Goal: Task Accomplishment & Management: Manage account settings

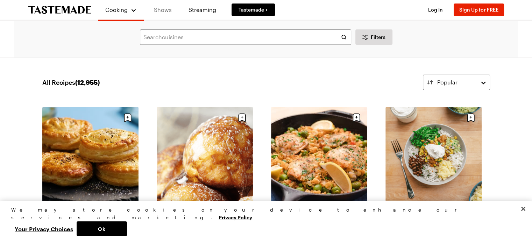
click at [165, 13] on link "Shows" at bounding box center [163, 10] width 32 height 20
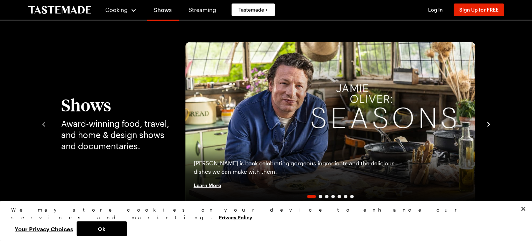
click at [489, 123] on icon "navigate to next item" at bounding box center [488, 124] width 7 height 7
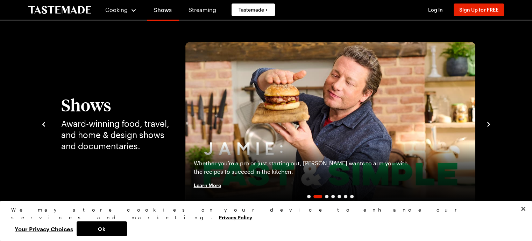
click at [489, 123] on icon "navigate to next item" at bounding box center [488, 124] width 7 height 7
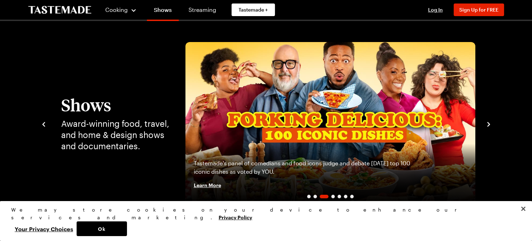
click at [489, 123] on icon "navigate to next item" at bounding box center [488, 124] width 7 height 7
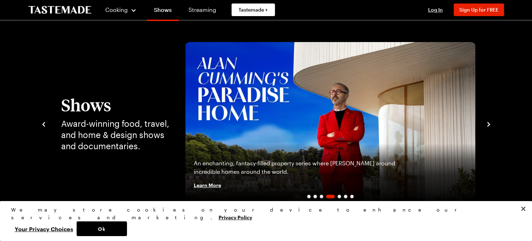
click at [489, 123] on icon "navigate to next item" at bounding box center [488, 124] width 7 height 7
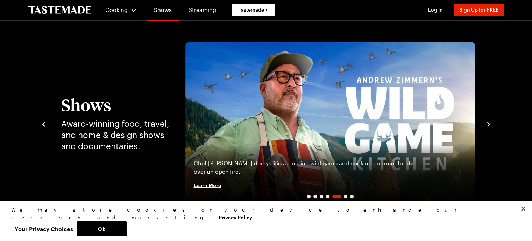
click at [489, 123] on icon "navigate to next item" at bounding box center [488, 124] width 7 height 7
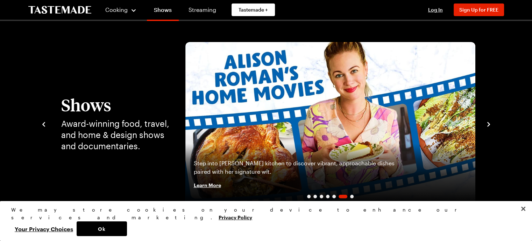
click at [489, 123] on icon "navigate to next item" at bounding box center [488, 124] width 7 height 7
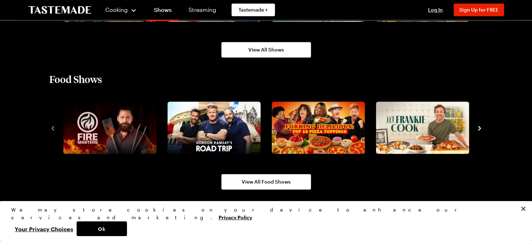
scroll to position [599, 0]
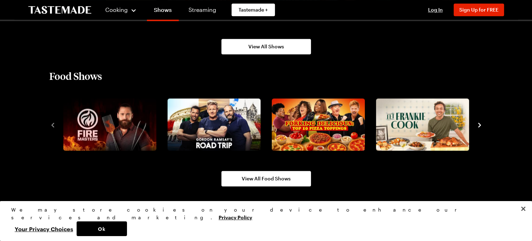
click at [479, 122] on icon "navigate to next item" at bounding box center [479, 124] width 7 height 7
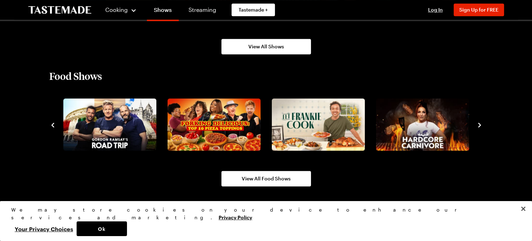
click at [479, 122] on icon "navigate to next item" at bounding box center [479, 124] width 7 height 7
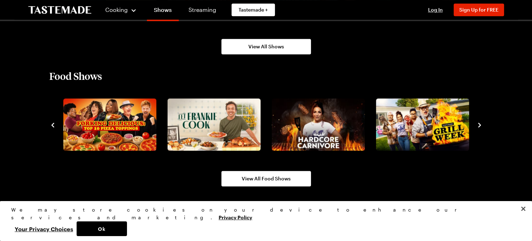
click at [479, 122] on icon "navigate to next item" at bounding box center [479, 124] width 7 height 7
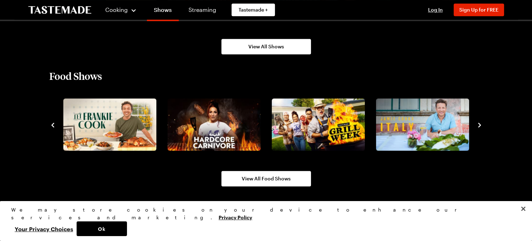
click at [479, 122] on icon "navigate to next item" at bounding box center [479, 124] width 7 height 7
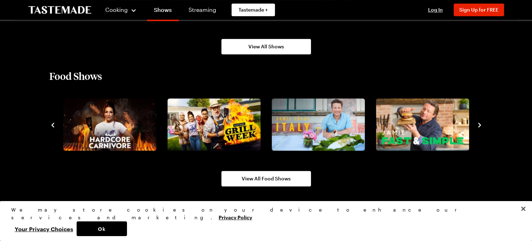
click at [479, 122] on icon "navigate to next item" at bounding box center [479, 124] width 7 height 7
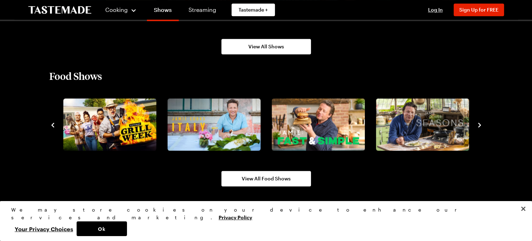
click at [479, 122] on icon "navigate to next item" at bounding box center [479, 124] width 7 height 7
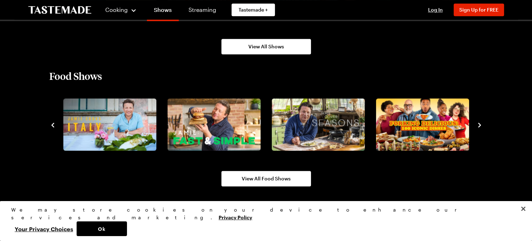
click at [479, 123] on icon "navigate to next item" at bounding box center [479, 125] width 3 height 5
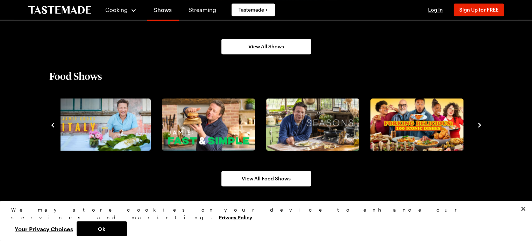
click at [479, 123] on icon "navigate to next item" at bounding box center [479, 125] width 3 height 5
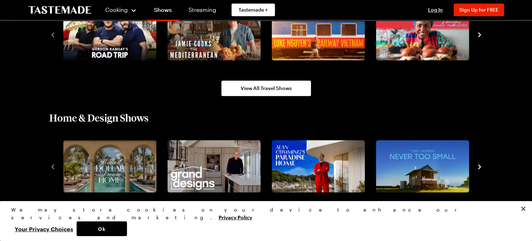
scroll to position [815, 0]
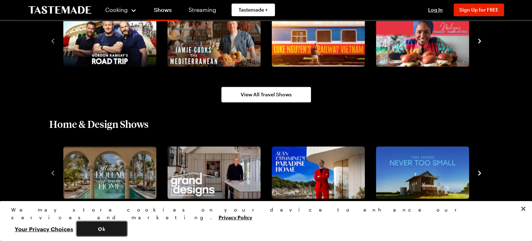
click at [127, 226] on button "Ok" at bounding box center [102, 228] width 50 height 15
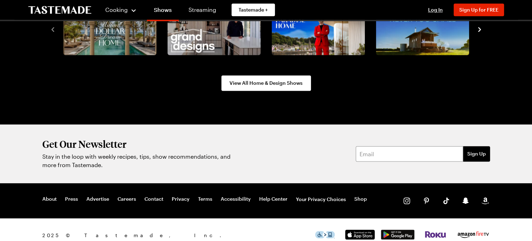
scroll to position [970, 0]
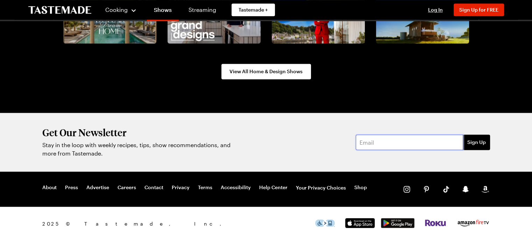
click at [406, 141] on input "email" at bounding box center [409, 141] width 107 height 15
type input "[EMAIL_ADDRESS][DOMAIN_NAME]"
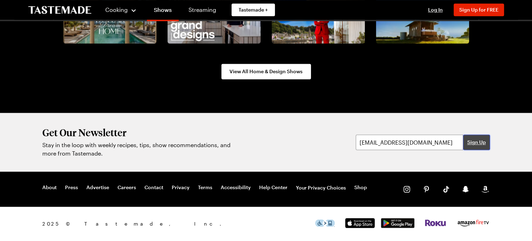
drag, startPoint x: 474, startPoint y: 141, endPoint x: 473, endPoint y: 136, distance: 4.4
click at [474, 141] on span "Sign Up" at bounding box center [476, 142] width 19 height 7
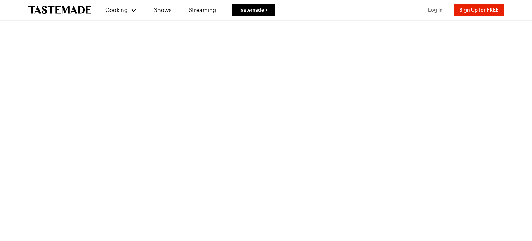
click at [433, 9] on span "Log In" at bounding box center [435, 10] width 15 height 6
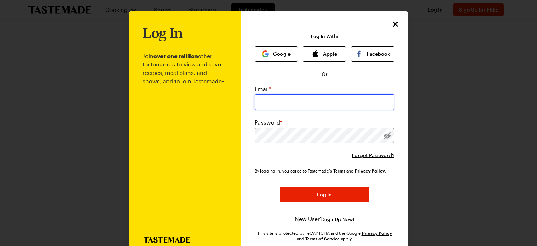
click at [328, 106] on input "email" at bounding box center [325, 101] width 140 height 15
type input "[EMAIL_ADDRESS][DOMAIN_NAME]"
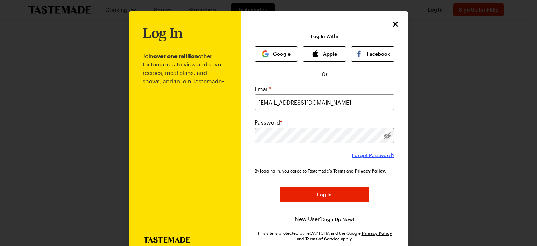
click at [375, 154] on span "Forgot Password?" at bounding box center [373, 155] width 43 height 7
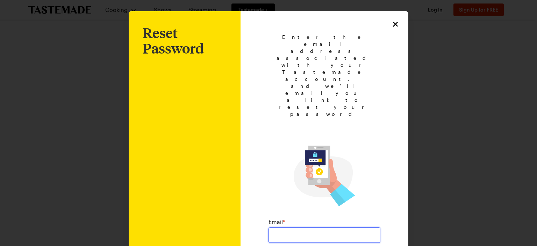
click at [307, 227] on input "email" at bounding box center [325, 234] width 112 height 15
type input "[EMAIL_ADDRESS][DOMAIN_NAME]"
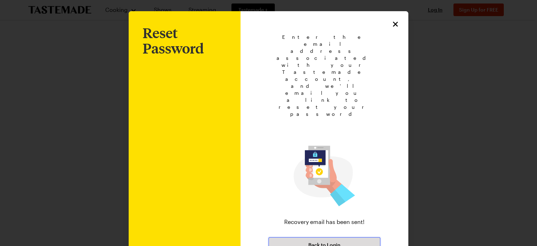
click at [355, 237] on button "Back to Login" at bounding box center [325, 244] width 112 height 15
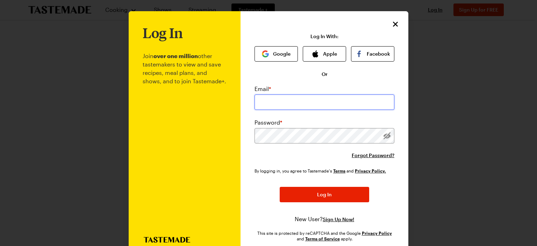
click at [298, 106] on input "email" at bounding box center [325, 101] width 140 height 15
type input "[EMAIL_ADDRESS][DOMAIN_NAME]"
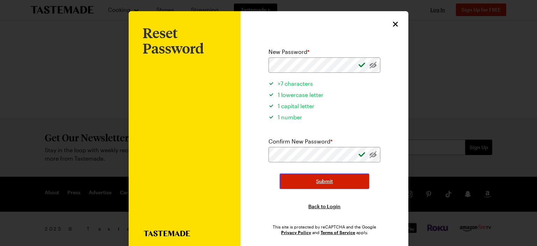
click at [283, 181] on button "Submit" at bounding box center [325, 181] width 90 height 15
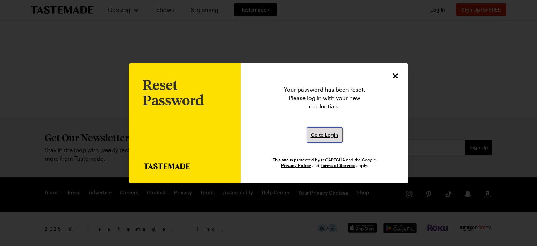
click at [320, 133] on span "Go to Login" at bounding box center [325, 135] width 28 height 7
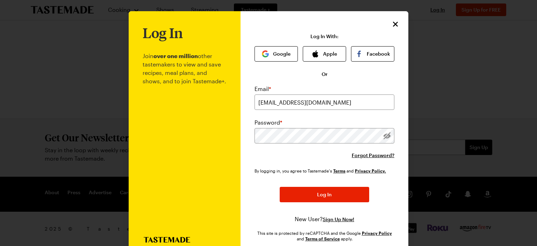
click at [390, 200] on div "By logging in, you agree to Tastemade's Terms and Privacy Policy. Log In New Us…" at bounding box center [325, 195] width 140 height 56
click at [339, 194] on button "Log In" at bounding box center [325, 194] width 90 height 15
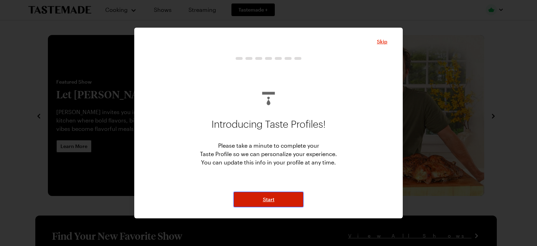
click at [279, 201] on button "Start" at bounding box center [269, 199] width 70 height 15
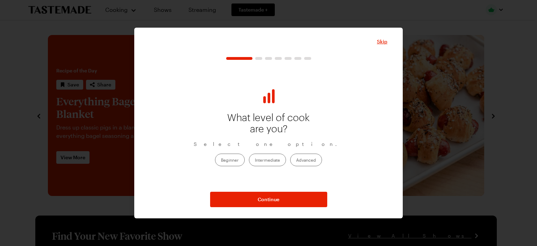
click at [235, 156] on label "Beginner" at bounding box center [230, 160] width 30 height 13
click at [221, 160] on input "Beginner" at bounding box center [221, 160] width 0 height 0
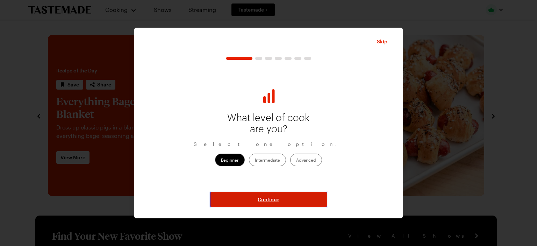
click at [291, 200] on button "Continue" at bounding box center [268, 199] width 117 height 15
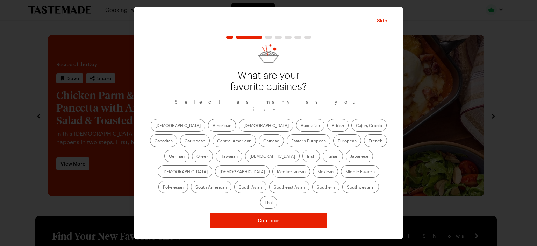
click at [323, 158] on label "Italian" at bounding box center [333, 156] width 20 height 13
click at [327, 157] on input "Italian" at bounding box center [327, 157] width 0 height 0
click at [310, 165] on label "Mediterranean" at bounding box center [292, 171] width 38 height 13
click at [277, 172] on input "Mediterranean" at bounding box center [277, 172] width 0 height 0
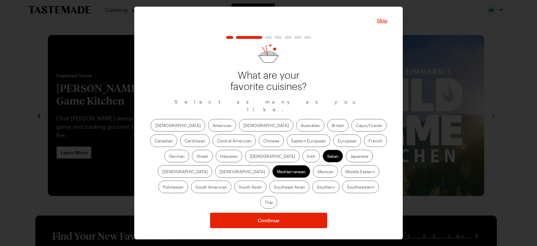
click at [213, 150] on label "Greek" at bounding box center [202, 156] width 21 height 13
click at [197, 157] on input "Greek" at bounding box center [197, 157] width 0 height 0
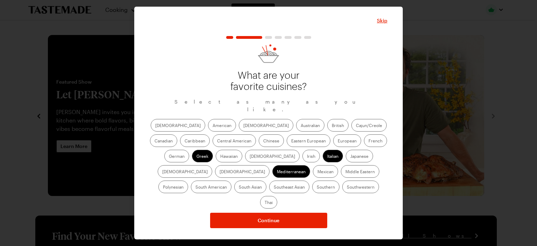
click at [208, 130] on label "American" at bounding box center [222, 125] width 28 height 13
click at [213, 126] on input "American" at bounding box center [213, 126] width 0 height 0
click at [245, 158] on label "Indian" at bounding box center [272, 156] width 55 height 13
click at [250, 157] on input "Indian" at bounding box center [250, 157] width 0 height 0
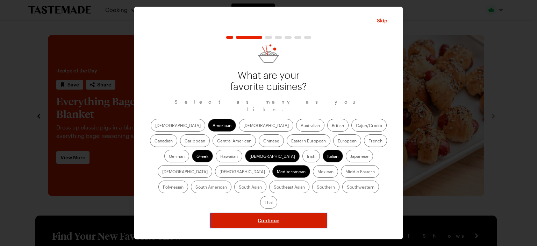
click at [273, 217] on span "Continue" at bounding box center [269, 220] width 22 height 7
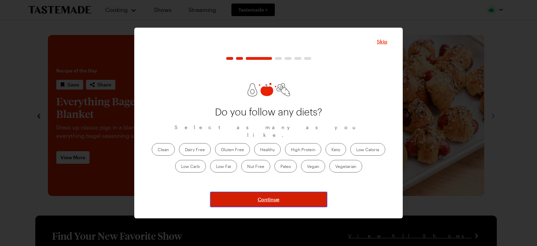
click at [273, 205] on button "Continue" at bounding box center [268, 199] width 117 height 15
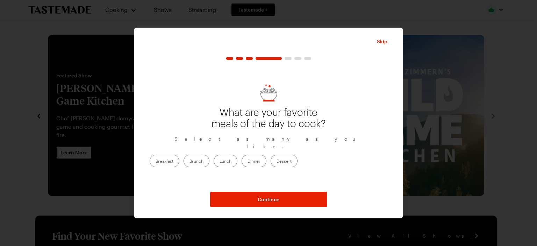
click at [267, 155] on label "Dinner" at bounding box center [254, 161] width 25 height 13
click at [248, 162] on input "Dinner" at bounding box center [248, 162] width 0 height 0
click at [238, 156] on label "Lunch" at bounding box center [226, 161] width 24 height 13
click at [220, 162] on input "Lunch" at bounding box center [220, 162] width 0 height 0
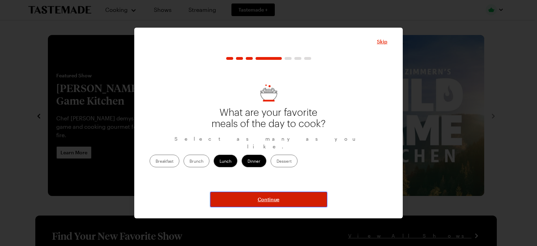
click at [282, 195] on button "Continue" at bounding box center [268, 199] width 117 height 15
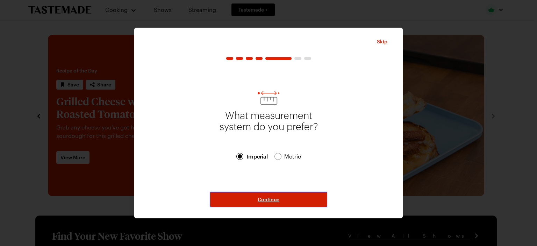
click at [290, 197] on button "Continue" at bounding box center [268, 199] width 117 height 15
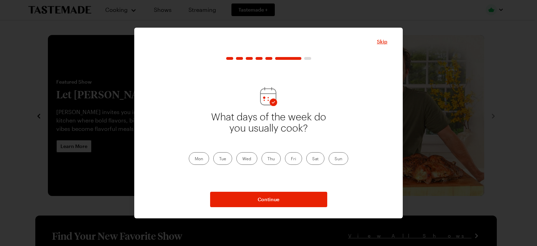
click at [198, 157] on label "Mon" at bounding box center [199, 158] width 20 height 13
click at [195, 159] on input "Mon" at bounding box center [195, 159] width 0 height 0
click at [222, 160] on label "Tue" at bounding box center [222, 158] width 19 height 13
click at [219, 159] on input "Tue" at bounding box center [219, 159] width 0 height 0
click at [248, 161] on label "Wed" at bounding box center [246, 158] width 21 height 13
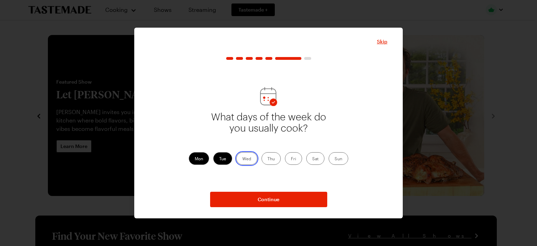
click at [242, 159] on input "Wed" at bounding box center [242, 159] width 0 height 0
click at [270, 161] on label "Thu" at bounding box center [271, 158] width 19 height 13
click at [268, 159] on input "Thu" at bounding box center [268, 159] width 0 height 0
click at [293, 160] on label "Fri" at bounding box center [293, 158] width 17 height 13
click at [291, 159] on input "Fri" at bounding box center [291, 159] width 0 height 0
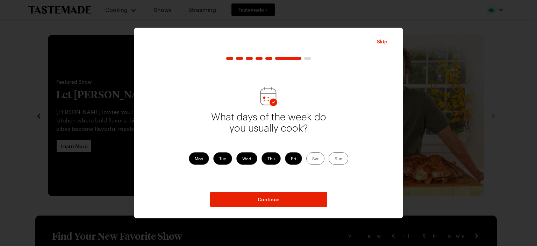
click at [311, 161] on label "Sat" at bounding box center [315, 158] width 18 height 13
click at [312, 159] on input "Sat" at bounding box center [312, 159] width 0 height 0
click at [339, 160] on label "Sun" at bounding box center [339, 158] width 20 height 13
click at [335, 159] on input "Sun" at bounding box center [335, 159] width 0 height 0
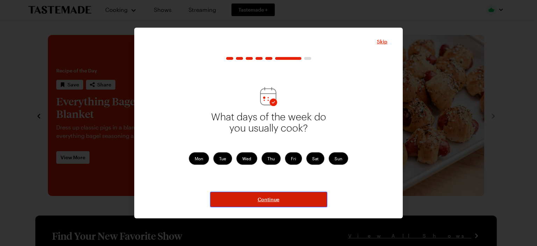
click at [290, 194] on button "Continue" at bounding box center [268, 199] width 117 height 15
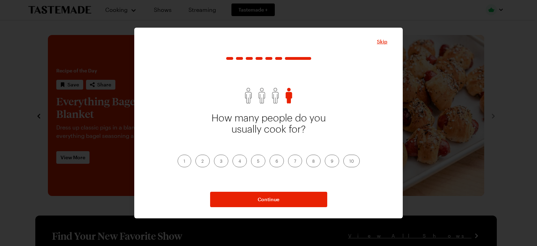
click at [203, 158] on label "2" at bounding box center [203, 161] width 14 height 13
click at [202, 162] on input "2" at bounding box center [202, 162] width 0 height 0
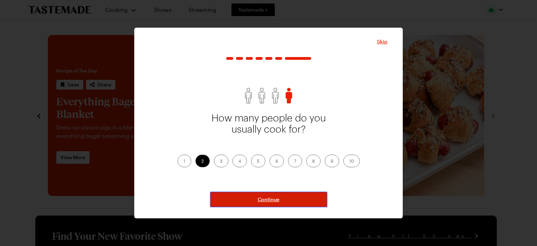
click at [295, 196] on button "Continue" at bounding box center [268, 199] width 117 height 15
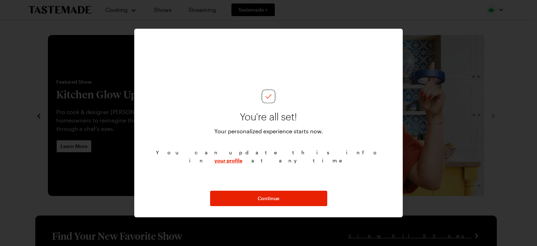
click at [242, 157] on link "your profile" at bounding box center [228, 160] width 28 height 7
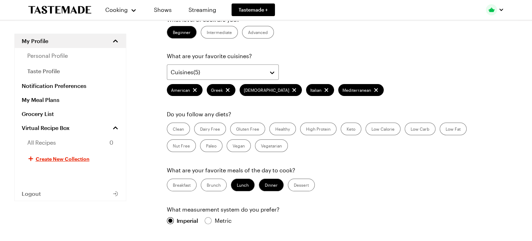
scroll to position [94, 0]
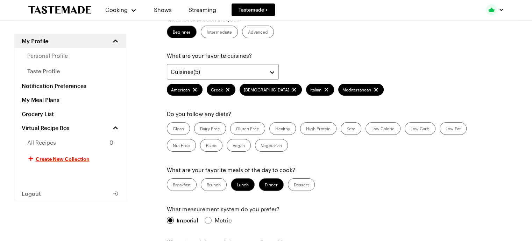
click at [317, 127] on label "High Protein" at bounding box center [318, 128] width 36 height 13
click at [306, 129] on Protein "High Protein" at bounding box center [306, 129] width 0 height 0
click at [284, 126] on label "Healthy" at bounding box center [282, 128] width 27 height 13
click at [275, 129] on input "Healthy" at bounding box center [275, 129] width 0 height 0
click at [424, 128] on label "Low Carb" at bounding box center [420, 128] width 31 height 13
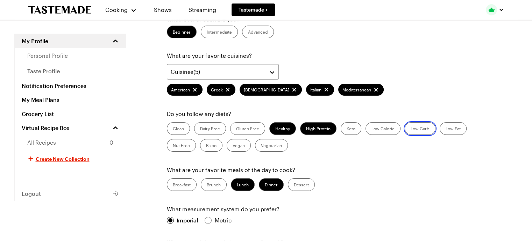
click at [411, 129] on Carb "Low Carb" at bounding box center [411, 129] width 0 height 0
click at [263, 144] on label "Vegetarian" at bounding box center [271, 145] width 33 height 13
click at [261, 146] on input "Vegetarian" at bounding box center [261, 146] width 0 height 0
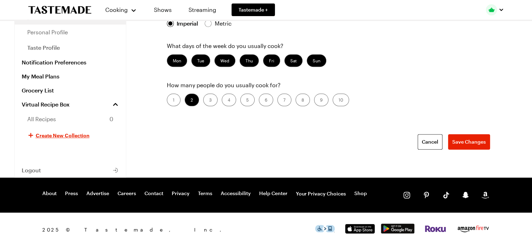
scroll to position [296, 0]
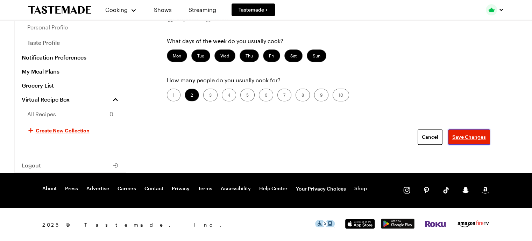
click at [464, 134] on span "Save Changes" at bounding box center [469, 136] width 34 height 7
